Goal: Information Seeking & Learning: Learn about a topic

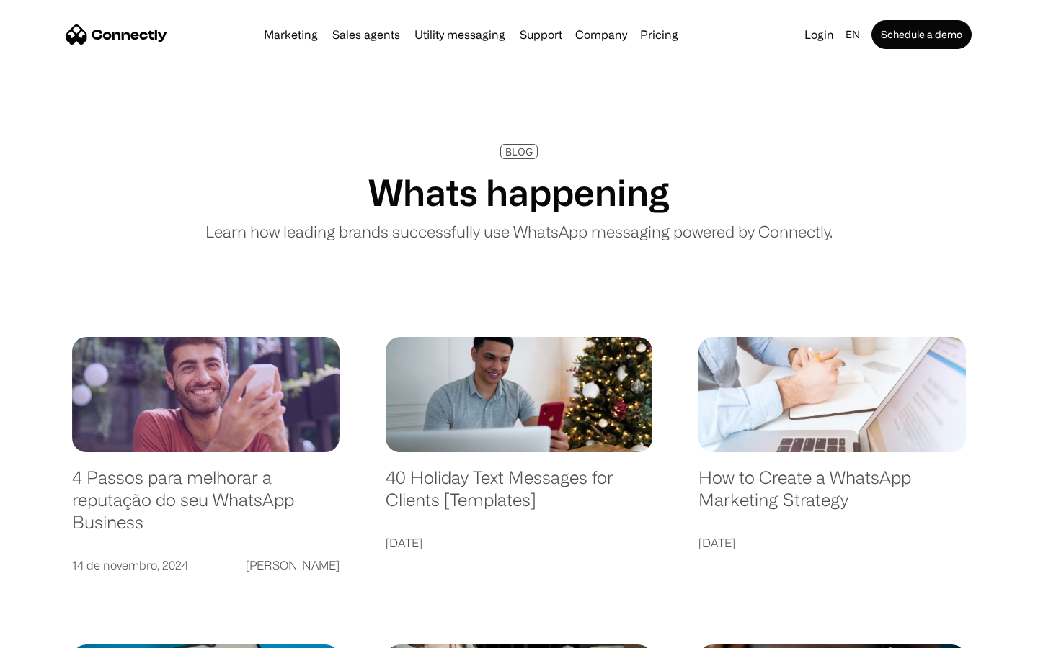
scroll to position [2768, 0]
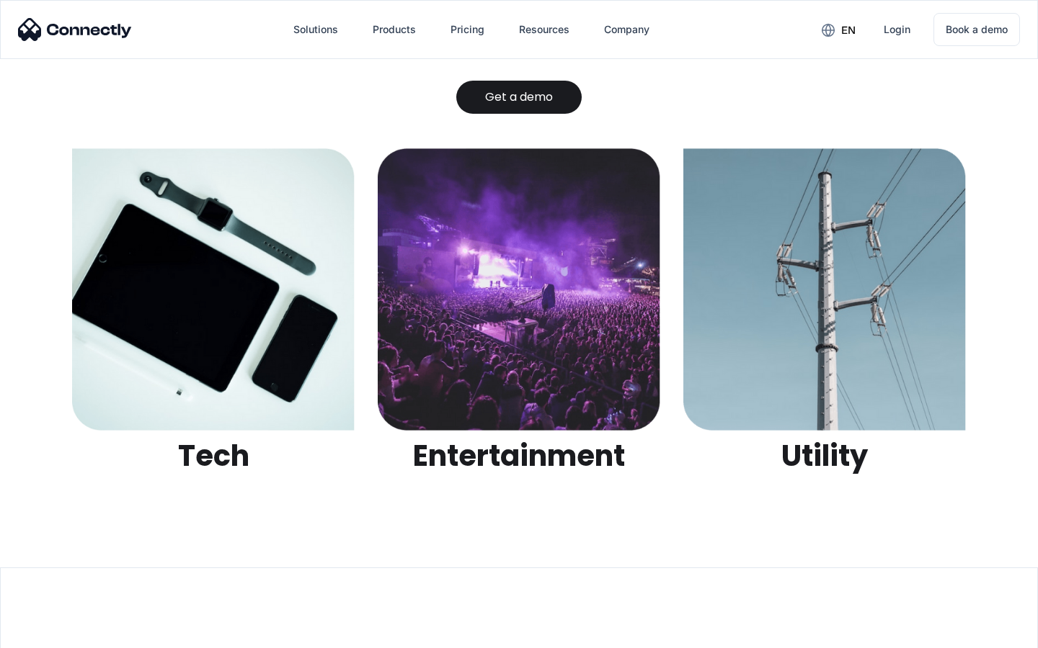
scroll to position [4546, 0]
